Goal: Transaction & Acquisition: Purchase product/service

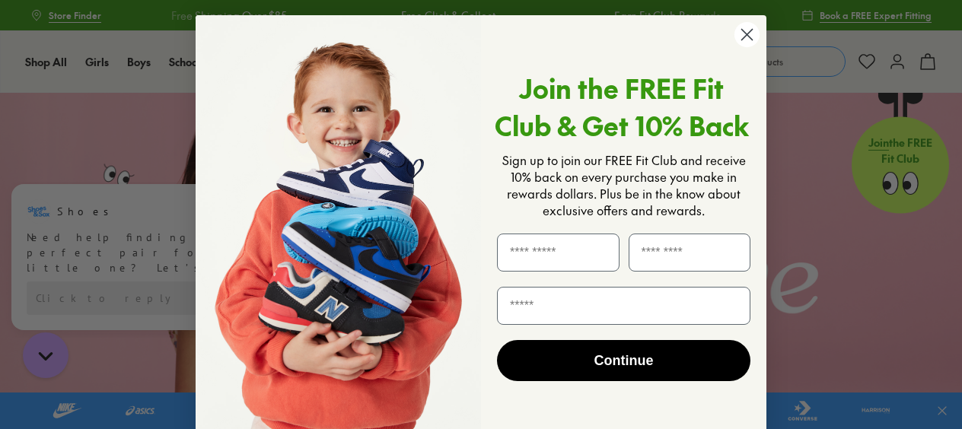
click at [740, 30] on circle "Close dialog" at bounding box center [746, 34] width 25 height 25
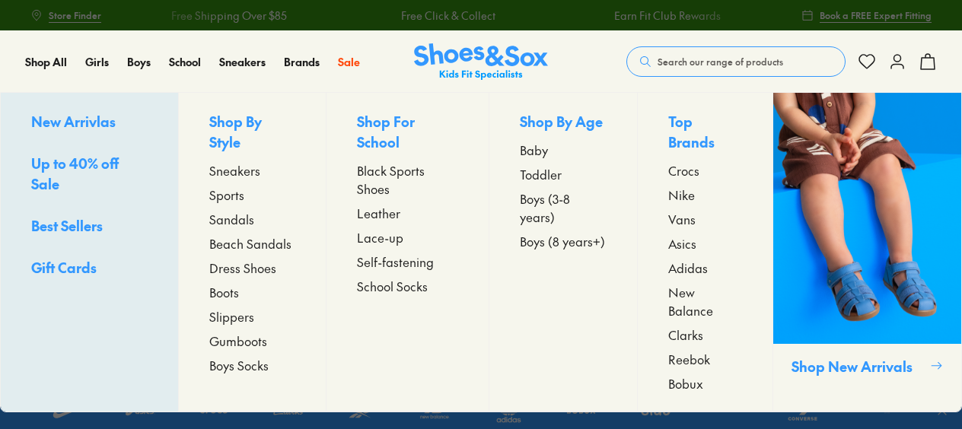
click at [681, 234] on span "Asics" at bounding box center [682, 243] width 28 height 18
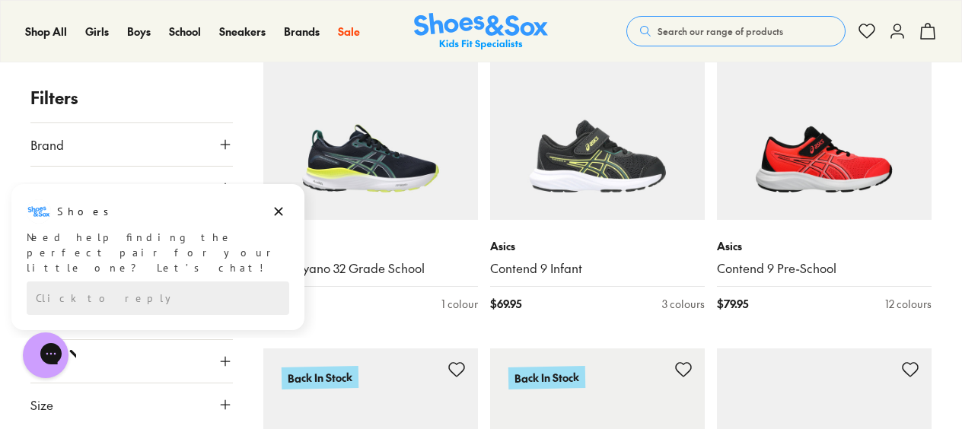
scroll to position [779, 0]
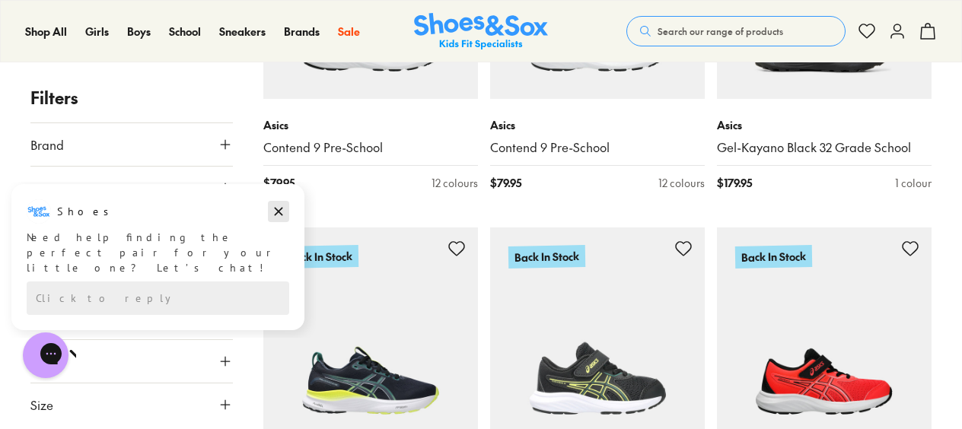
click at [282, 218] on icon "Dismiss campaign" at bounding box center [278, 211] width 15 height 18
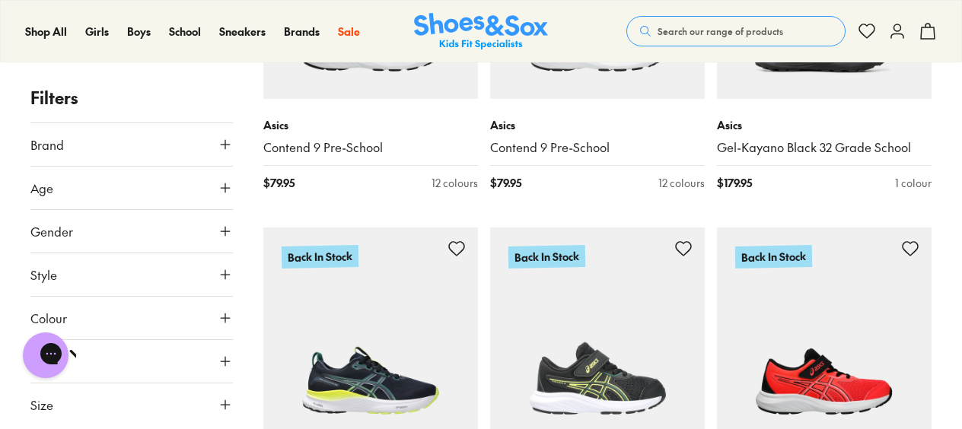
click at [227, 401] on icon at bounding box center [225, 404] width 15 height 15
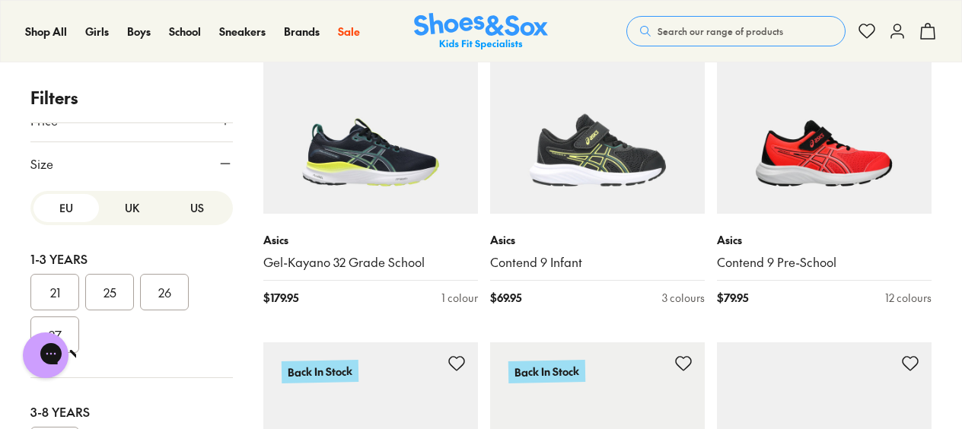
scroll to position [242, 0]
click at [182, 202] on button "US" at bounding box center [196, 207] width 65 height 28
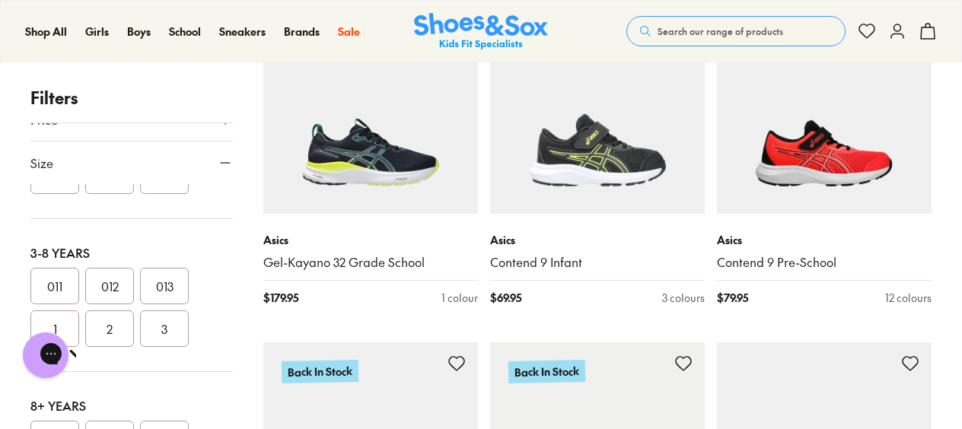
scroll to position [272, 0]
click at [104, 320] on button "2" at bounding box center [109, 325] width 49 height 37
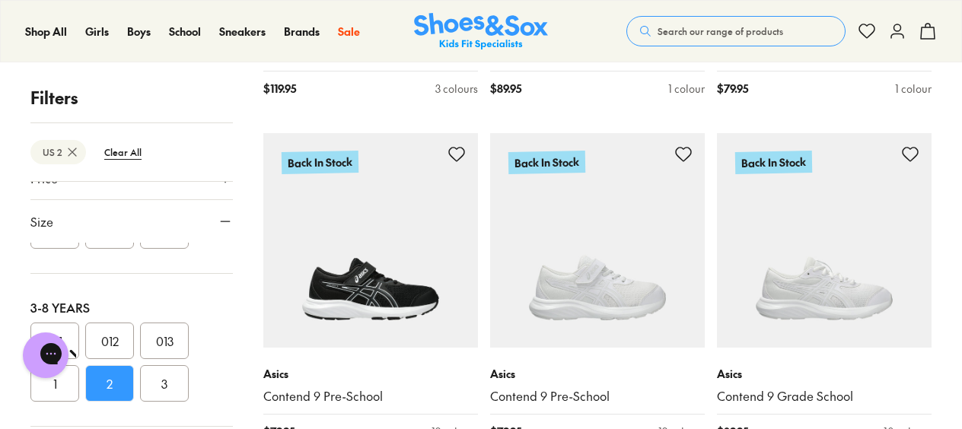
scroll to position [3281, 0]
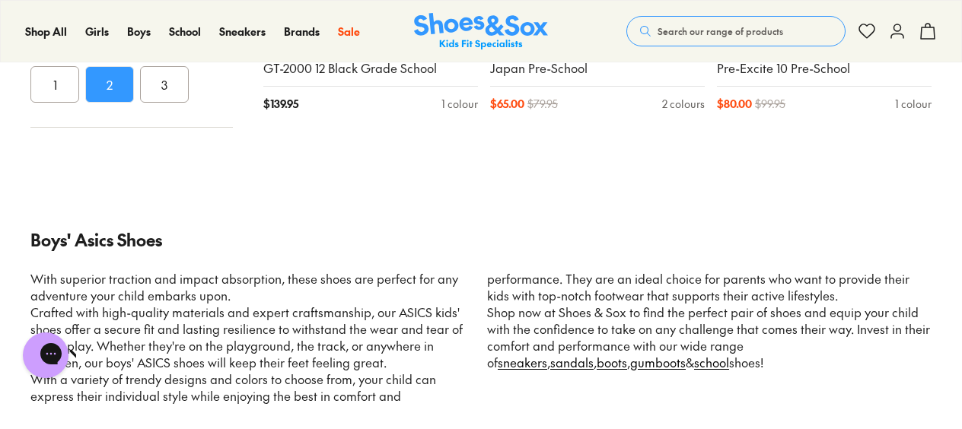
scroll to position [6966, 0]
